Goal: Navigation & Orientation: Find specific page/section

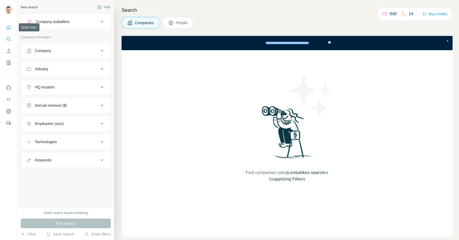
click at [11, 26] on icon "Quick start" at bounding box center [8, 27] width 5 height 5
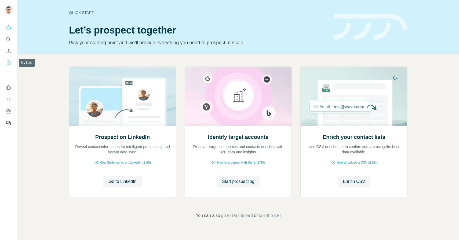
click at [9, 62] on icon "My lists" at bounding box center [9, 62] width 3 height 3
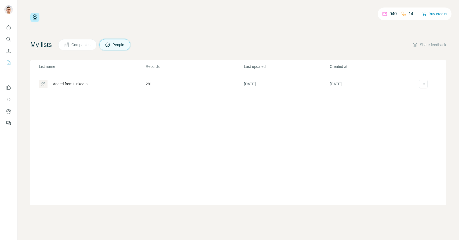
click at [81, 84] on div "Added from LinkedIn" at bounding box center [70, 83] width 35 height 5
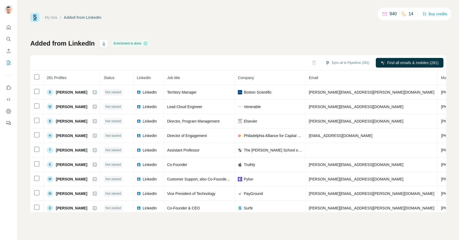
click at [37, 16] on img at bounding box center [34, 17] width 9 height 9
click at [9, 26] on icon "Quick start" at bounding box center [9, 27] width 4 height 4
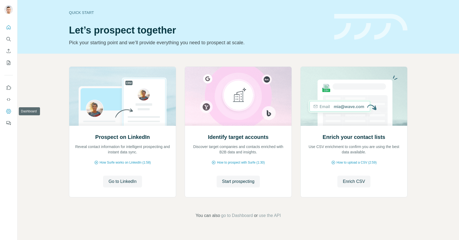
click at [8, 113] on icon "Dashboard" at bounding box center [8, 111] width 5 height 5
